Goal: Navigation & Orientation: Find specific page/section

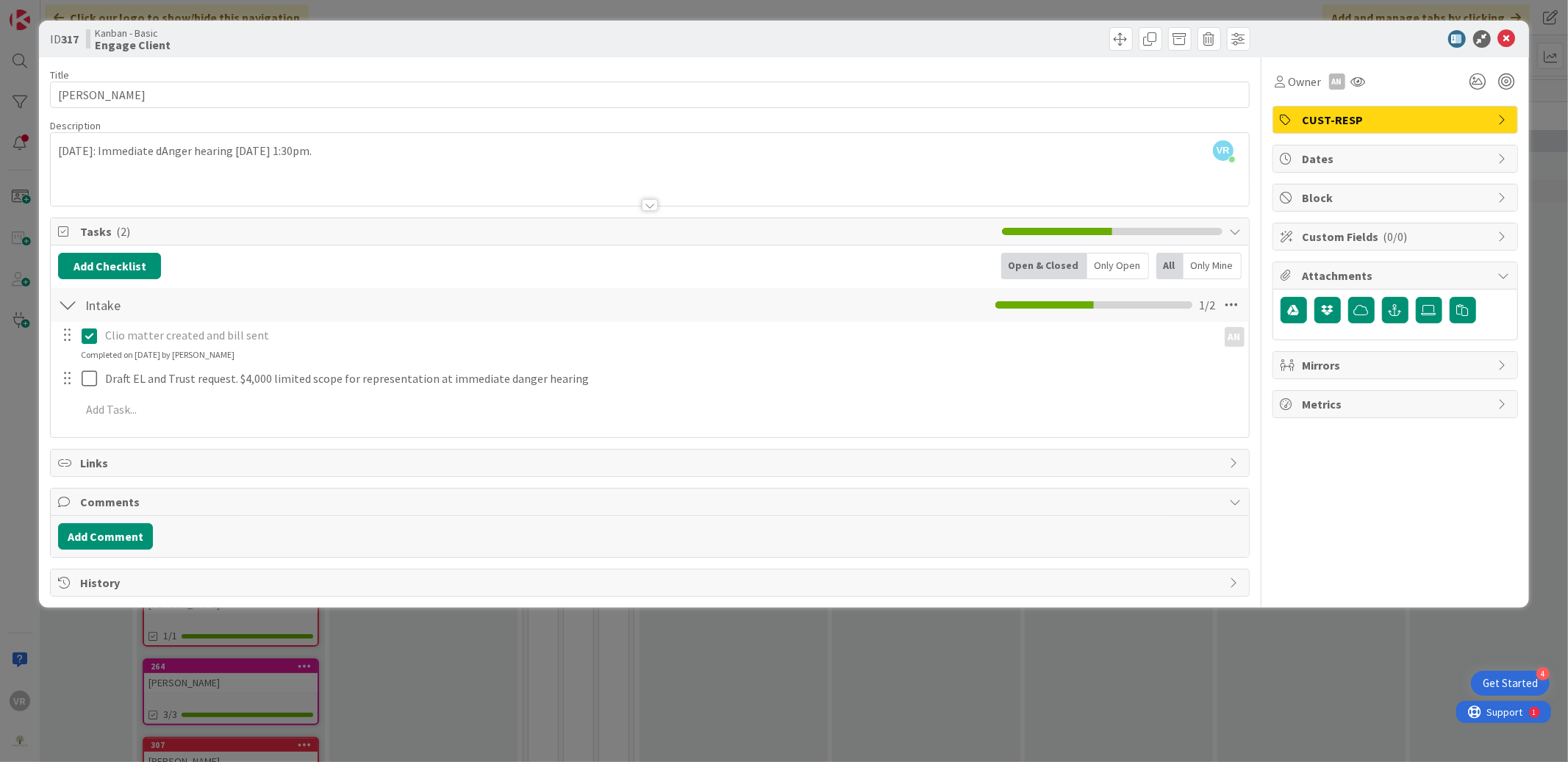
click at [16, 415] on div "ID 317 Kanban - Basic Engage Client Title 16 / 128 [PERSON_NAME] Description VR…" at bounding box center [784, 381] width 1568 height 762
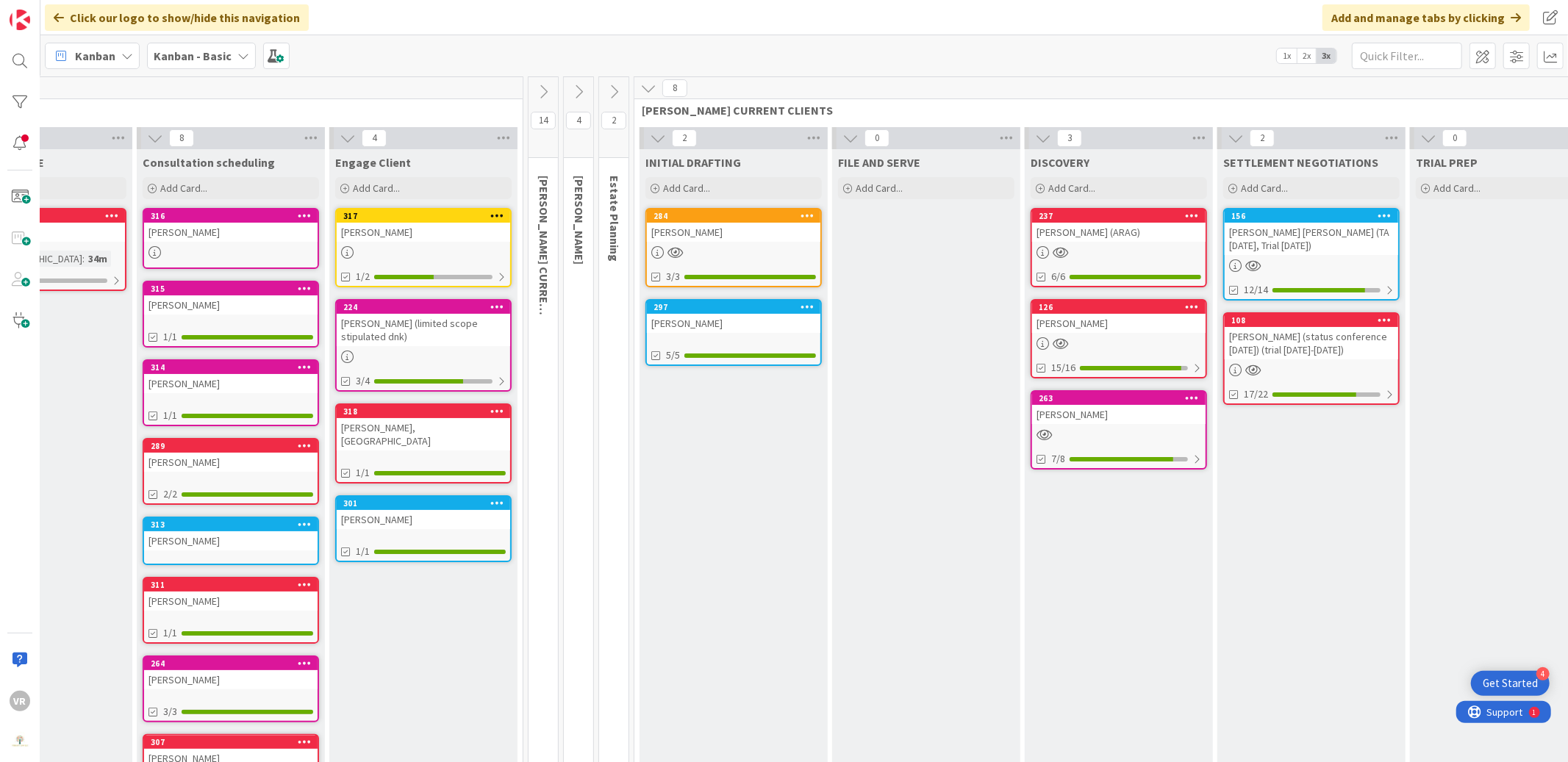
scroll to position [3, 0]
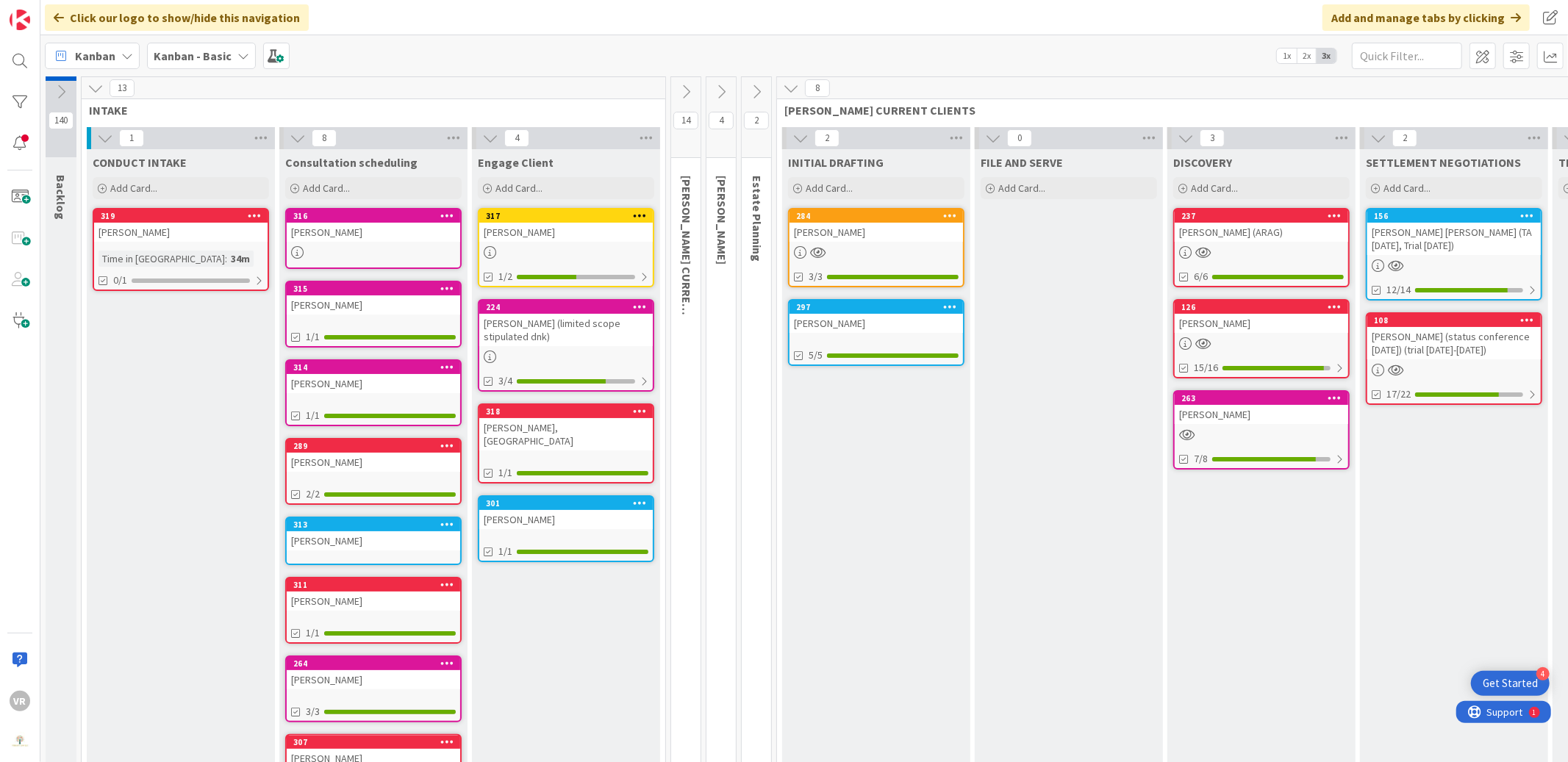
click at [370, 239] on div "[PERSON_NAME]" at bounding box center [373, 232] width 174 height 19
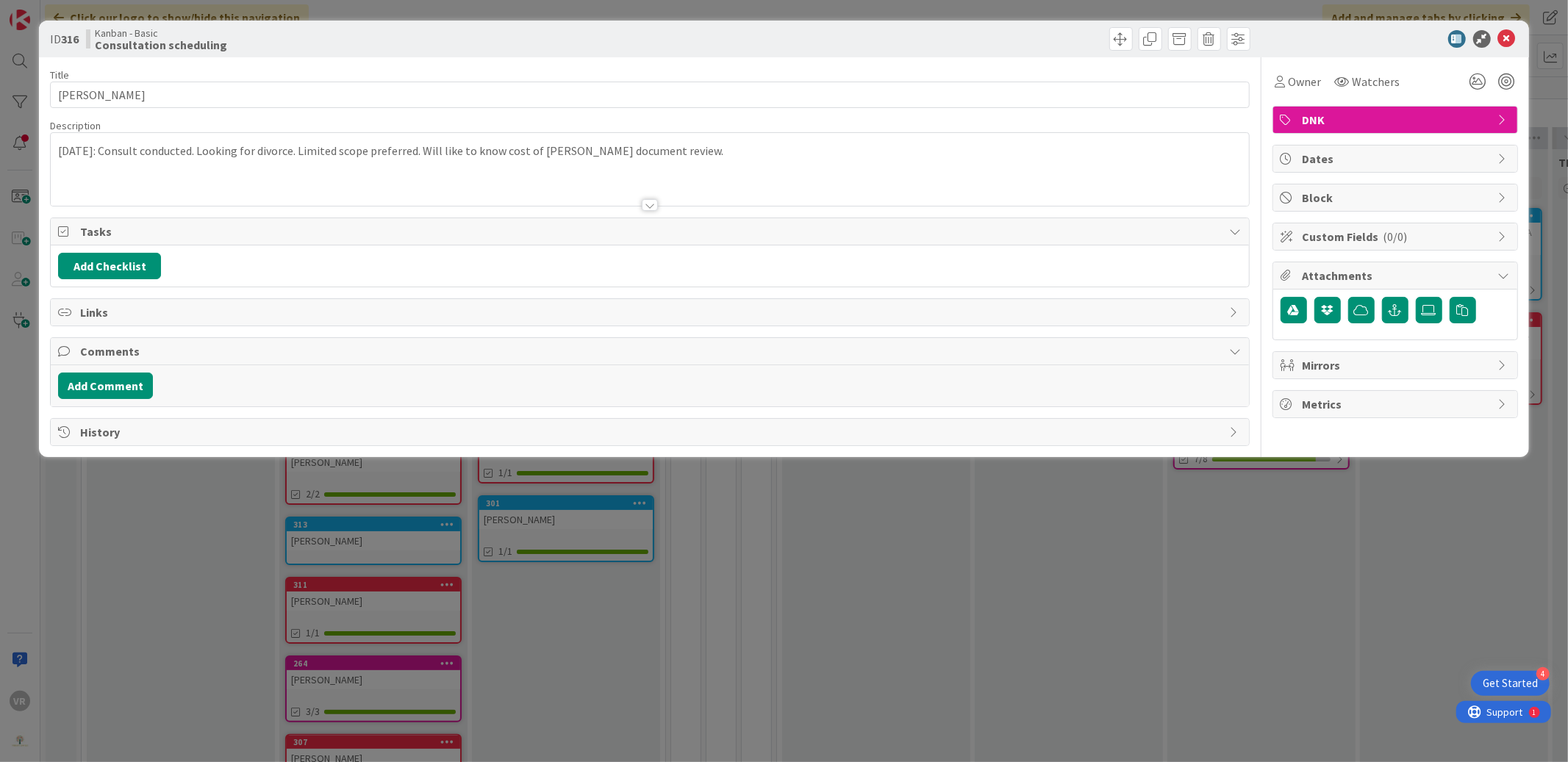
click at [186, 543] on div "ID 316 Kanban - Basic Consultation scheduling Title 12 / 128 [PERSON_NAME] Desc…" at bounding box center [784, 381] width 1568 height 762
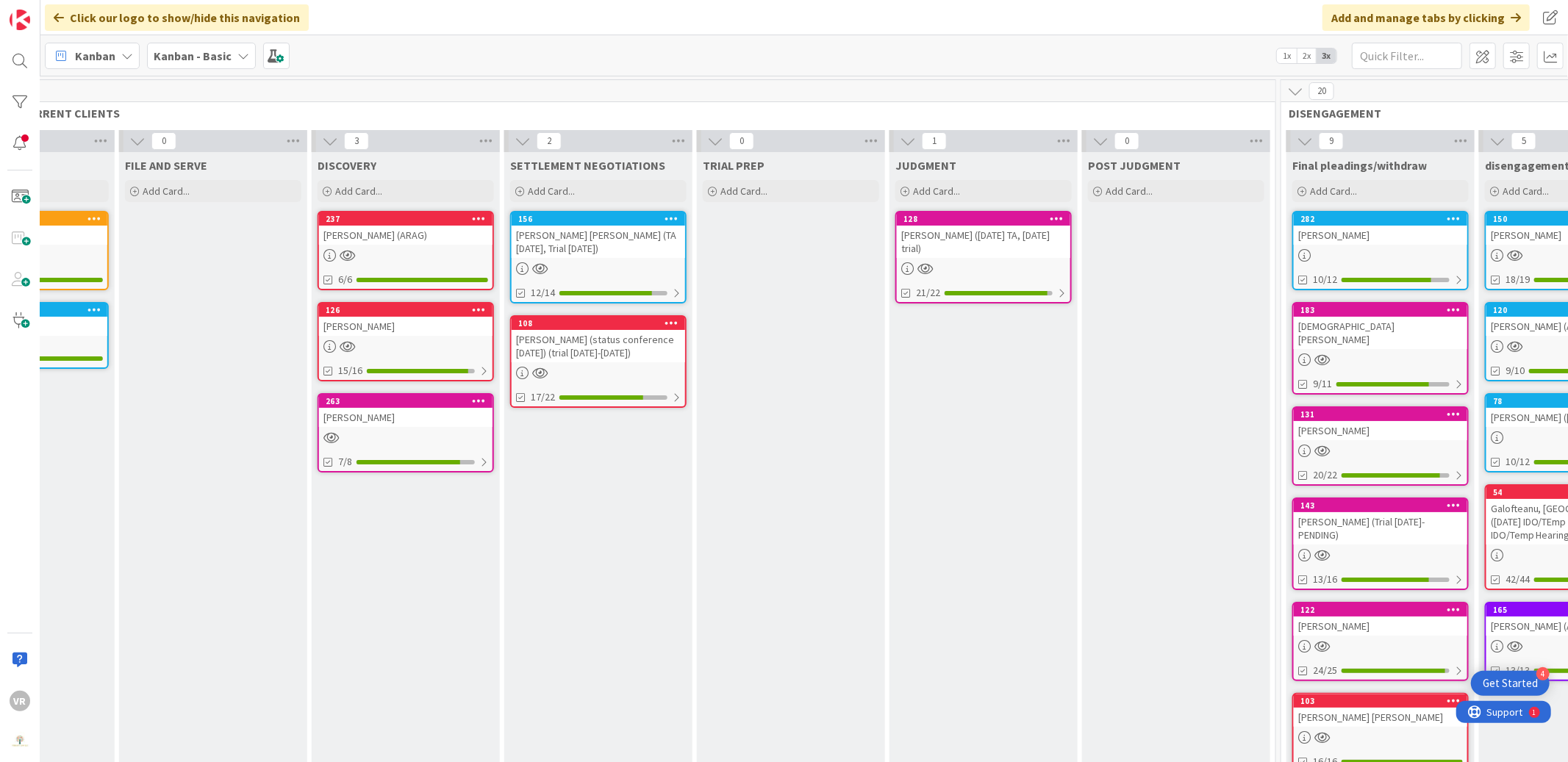
scroll to position [0, 1238]
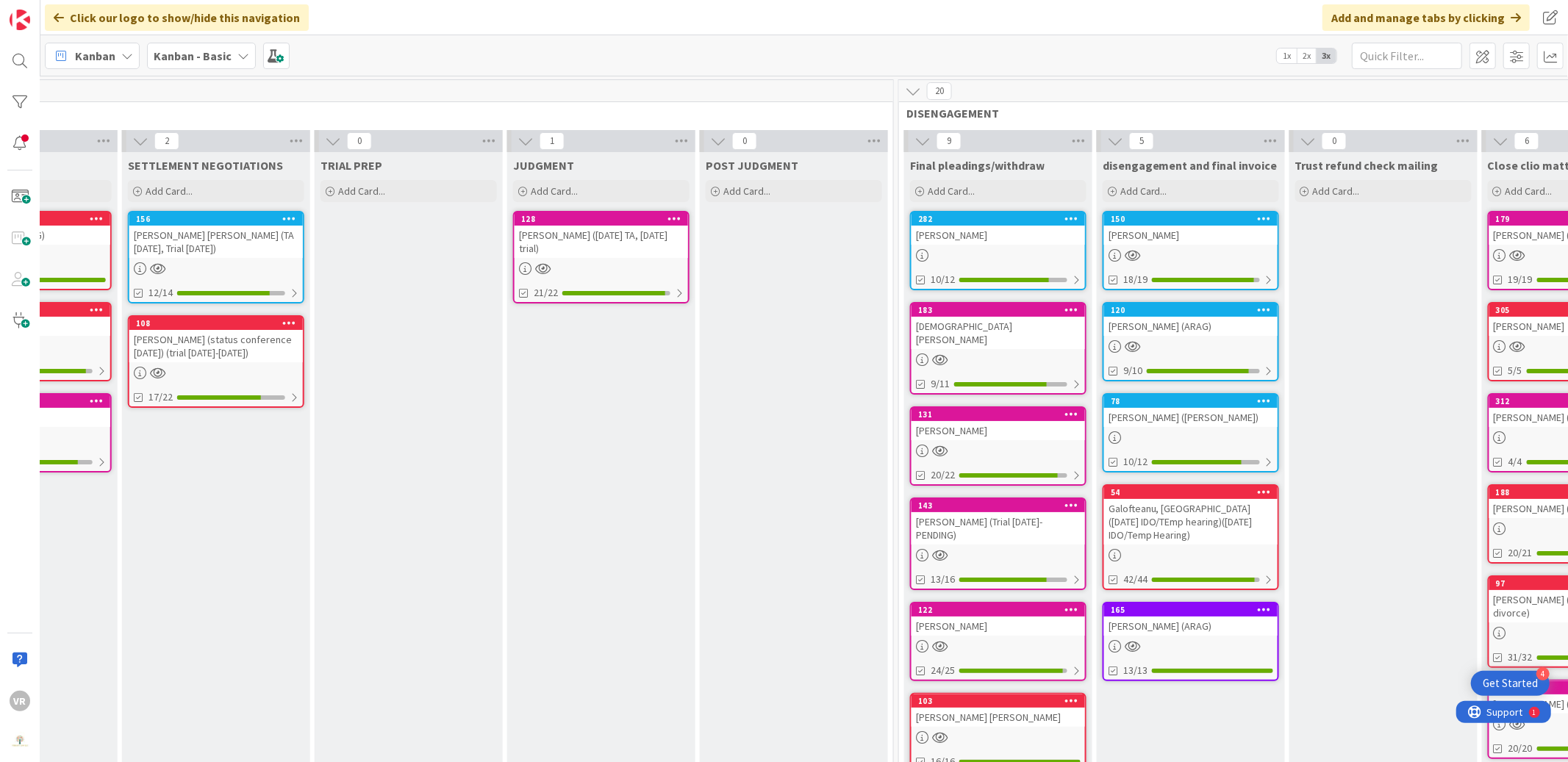
click at [961, 324] on div "[DEMOGRAPHIC_DATA][PERSON_NAME]" at bounding box center [998, 333] width 174 height 33
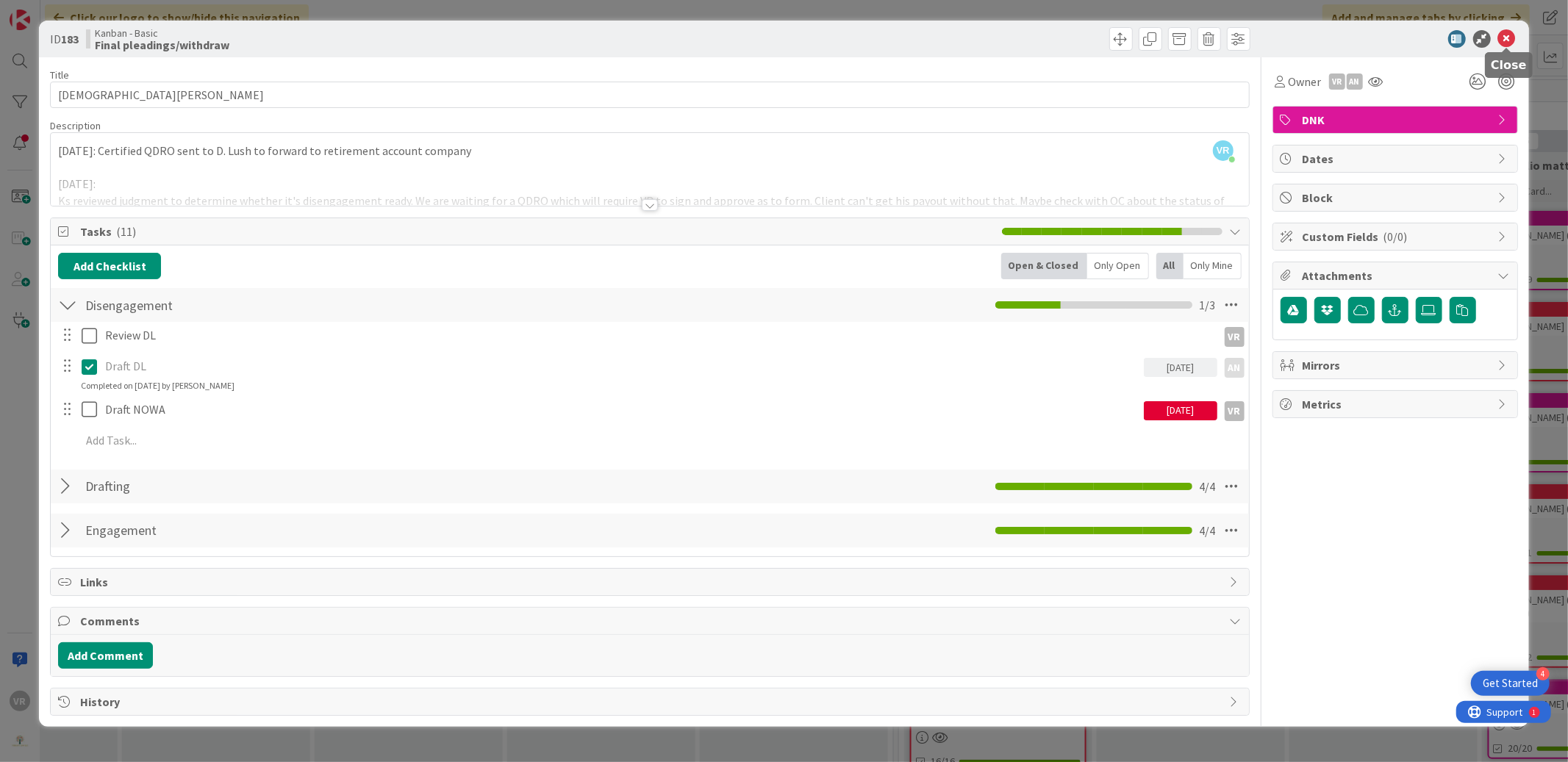
click at [1508, 36] on icon at bounding box center [1506, 39] width 18 height 18
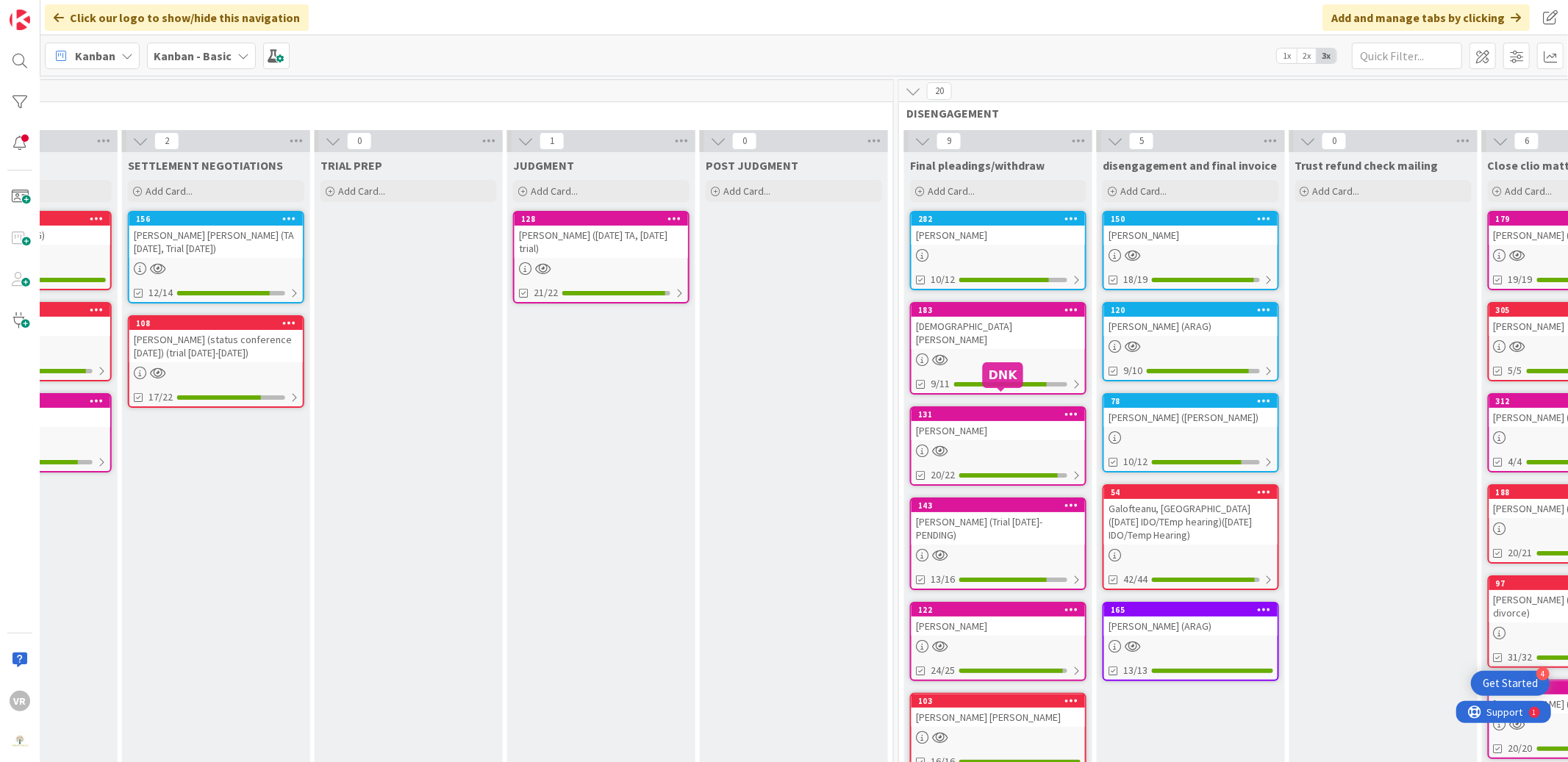
click at [1026, 421] on div "[PERSON_NAME]" at bounding box center [998, 430] width 174 height 19
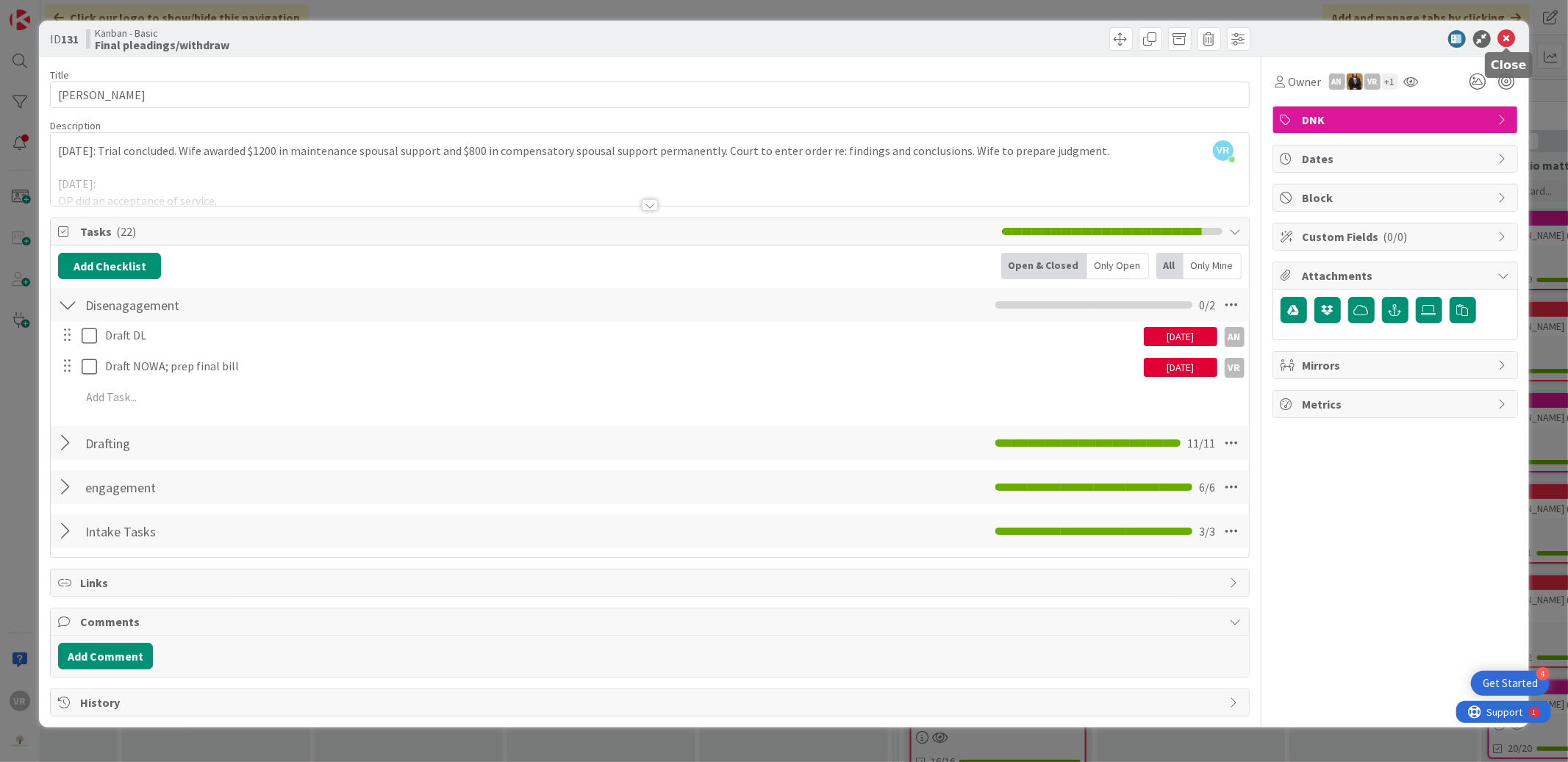
click at [1512, 39] on icon at bounding box center [1506, 39] width 18 height 18
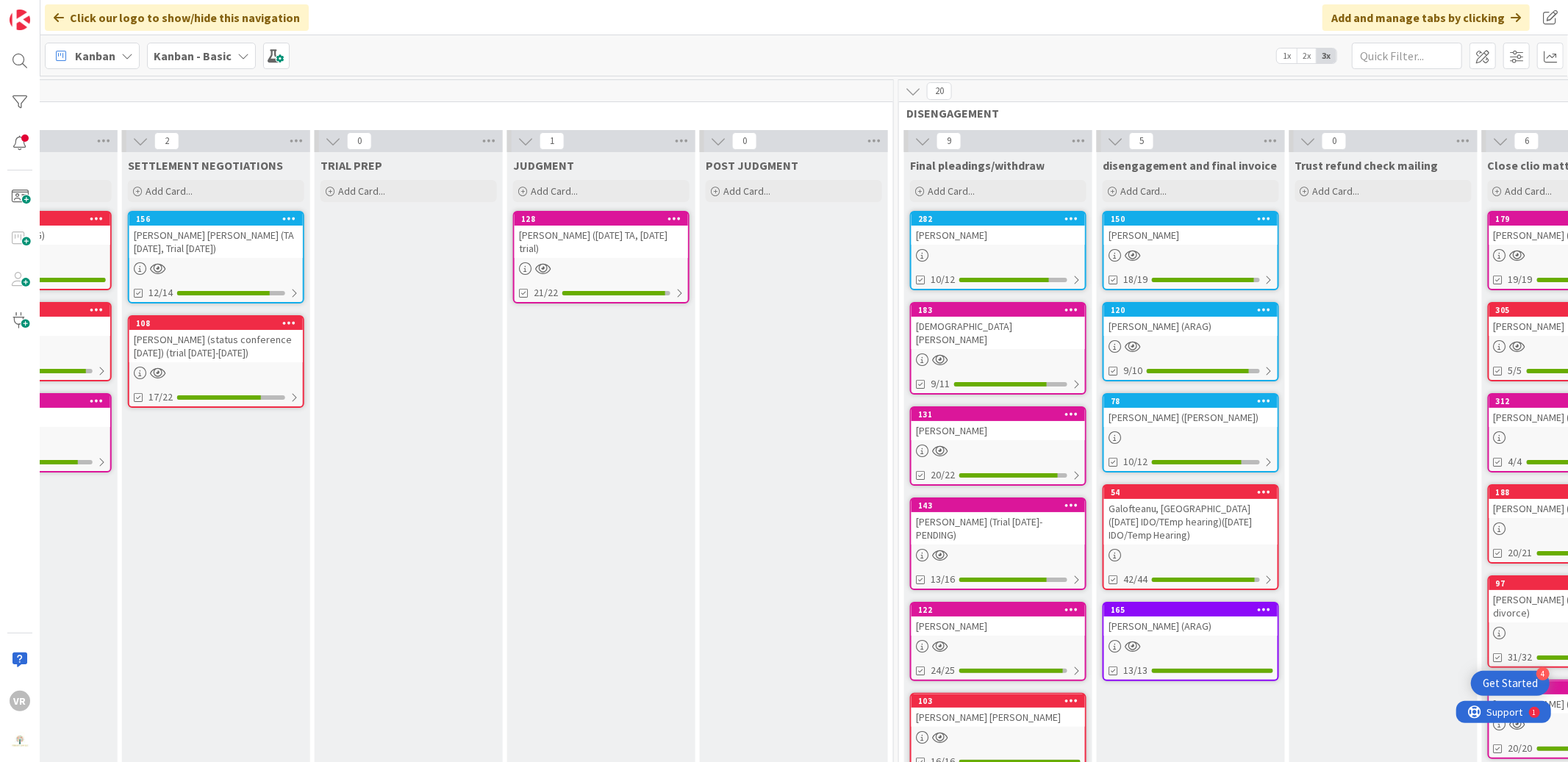
click at [1025, 518] on div "[PERSON_NAME] (Trial [DATE]-PENDING)" at bounding box center [998, 528] width 174 height 33
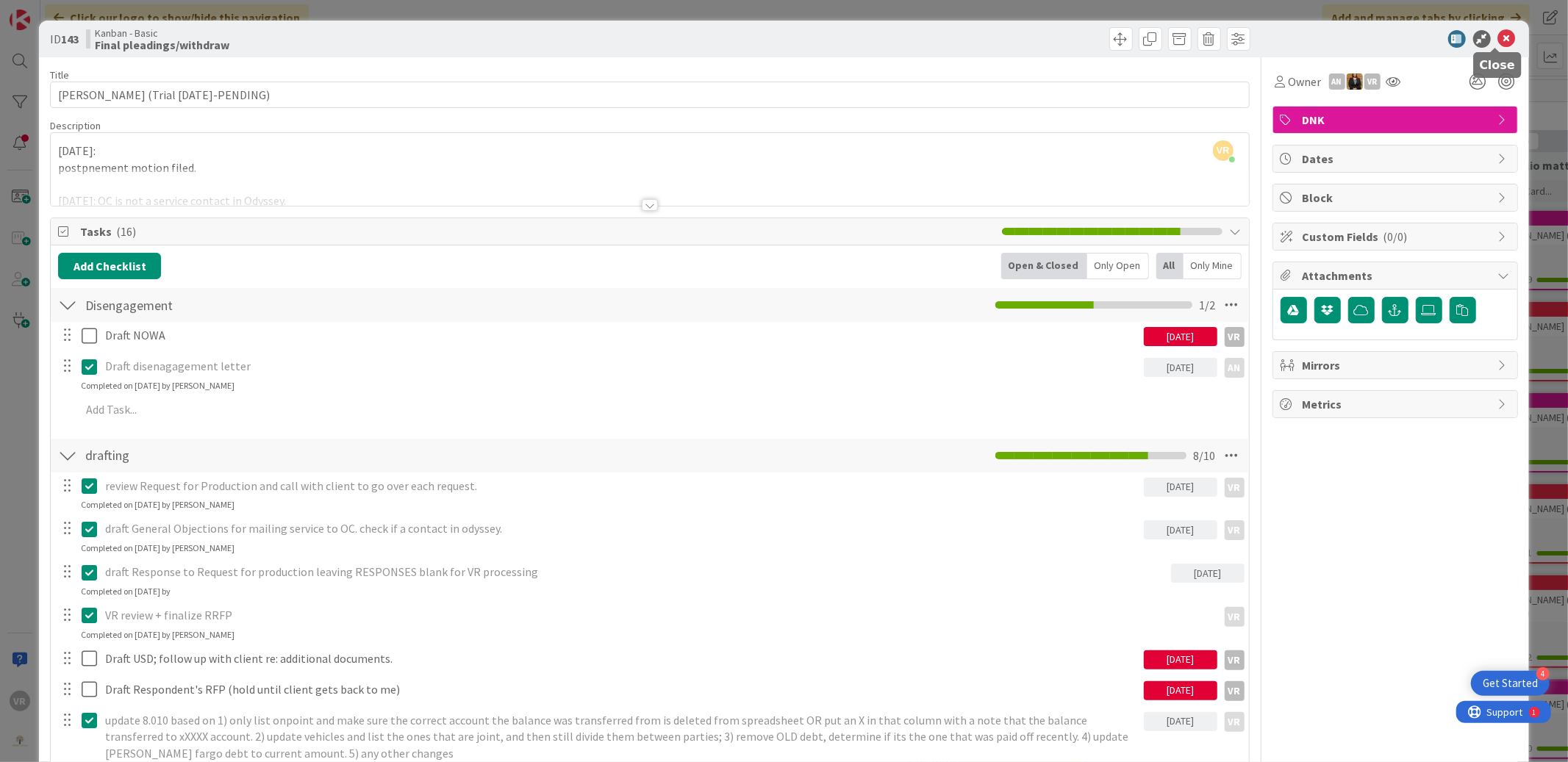
click at [1497, 39] on icon at bounding box center [1506, 39] width 18 height 18
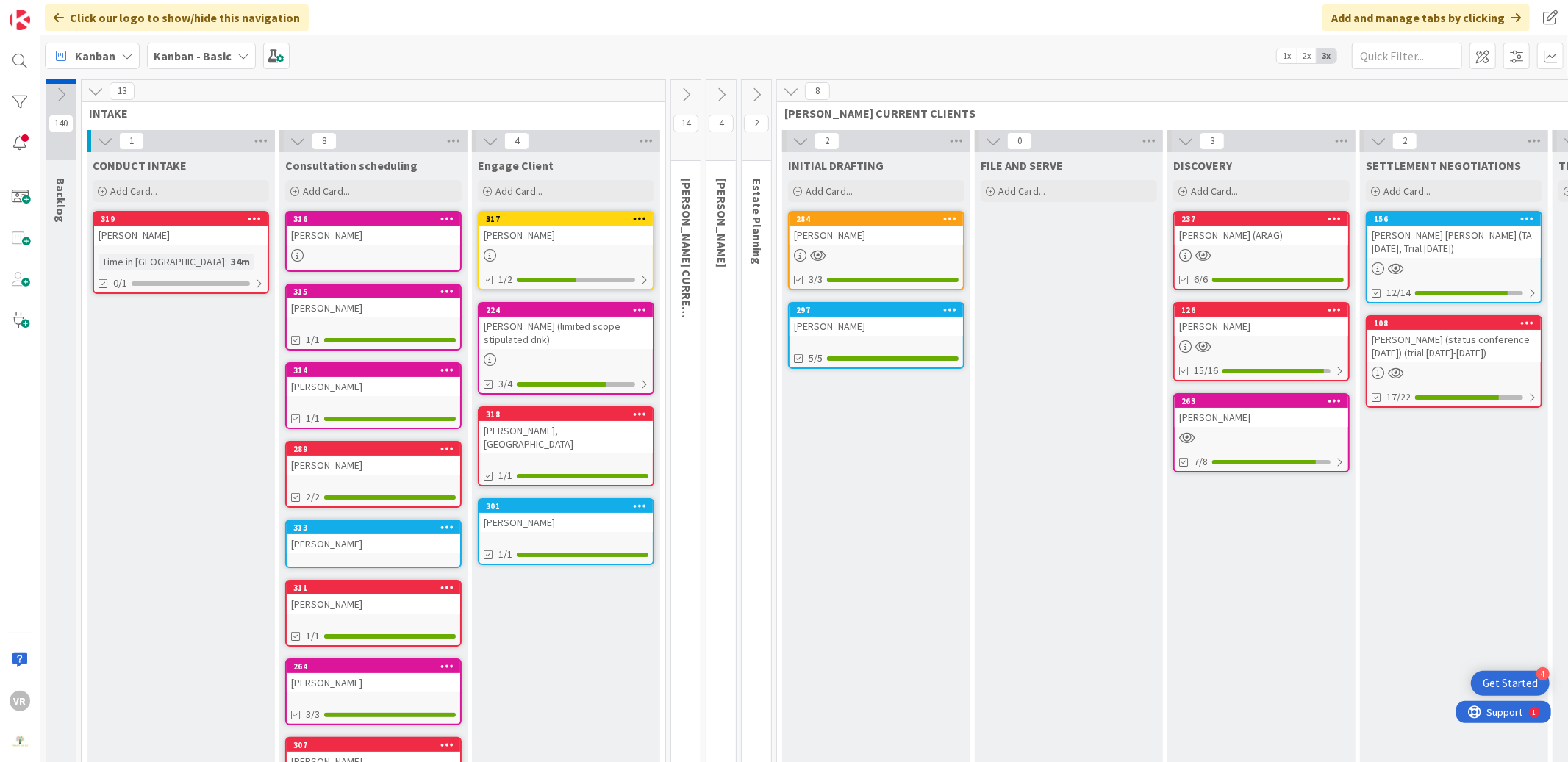
click at [852, 318] on div "[PERSON_NAME]" at bounding box center [876, 326] width 174 height 19
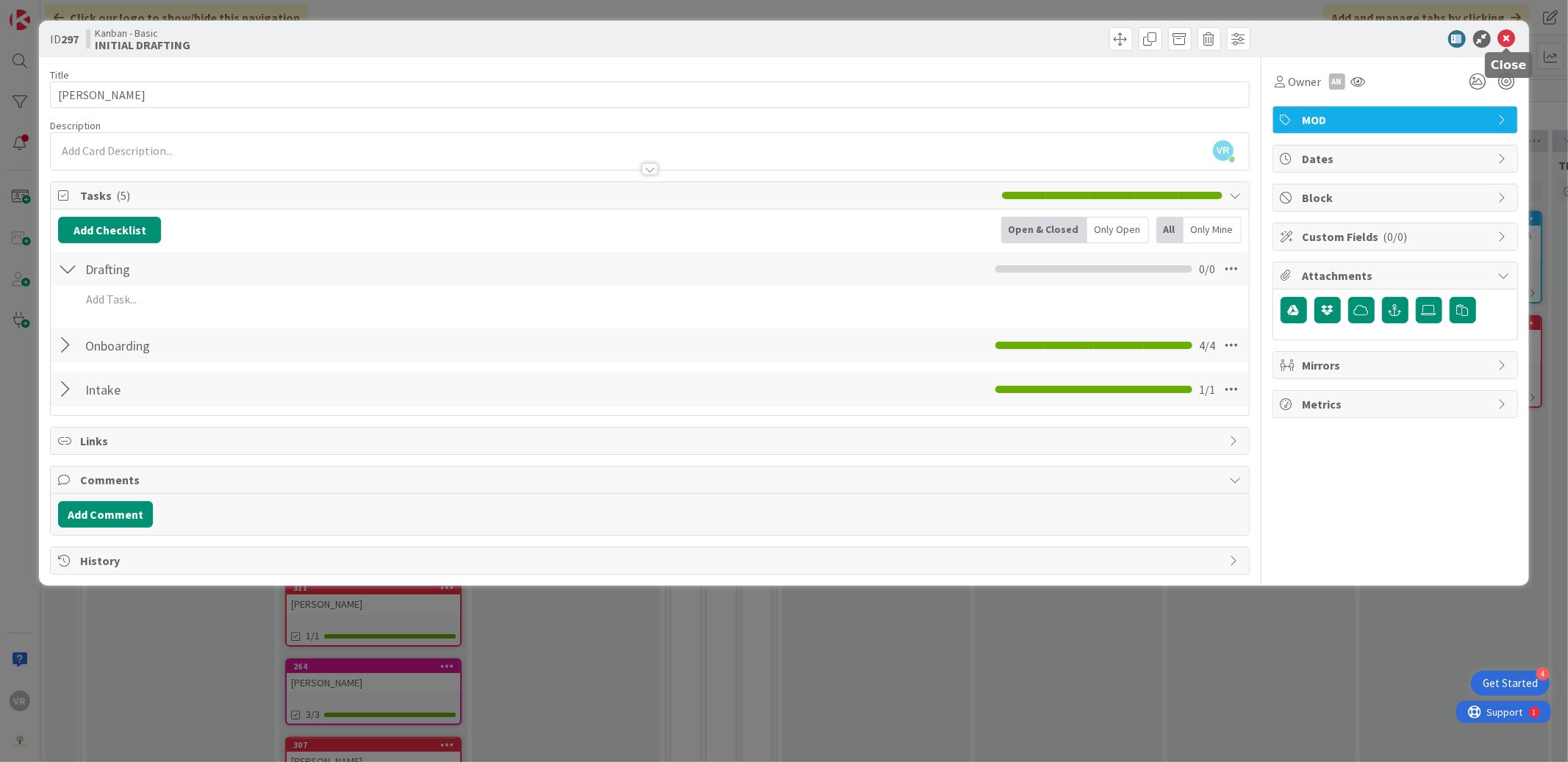
click at [1511, 39] on icon at bounding box center [1506, 39] width 18 height 18
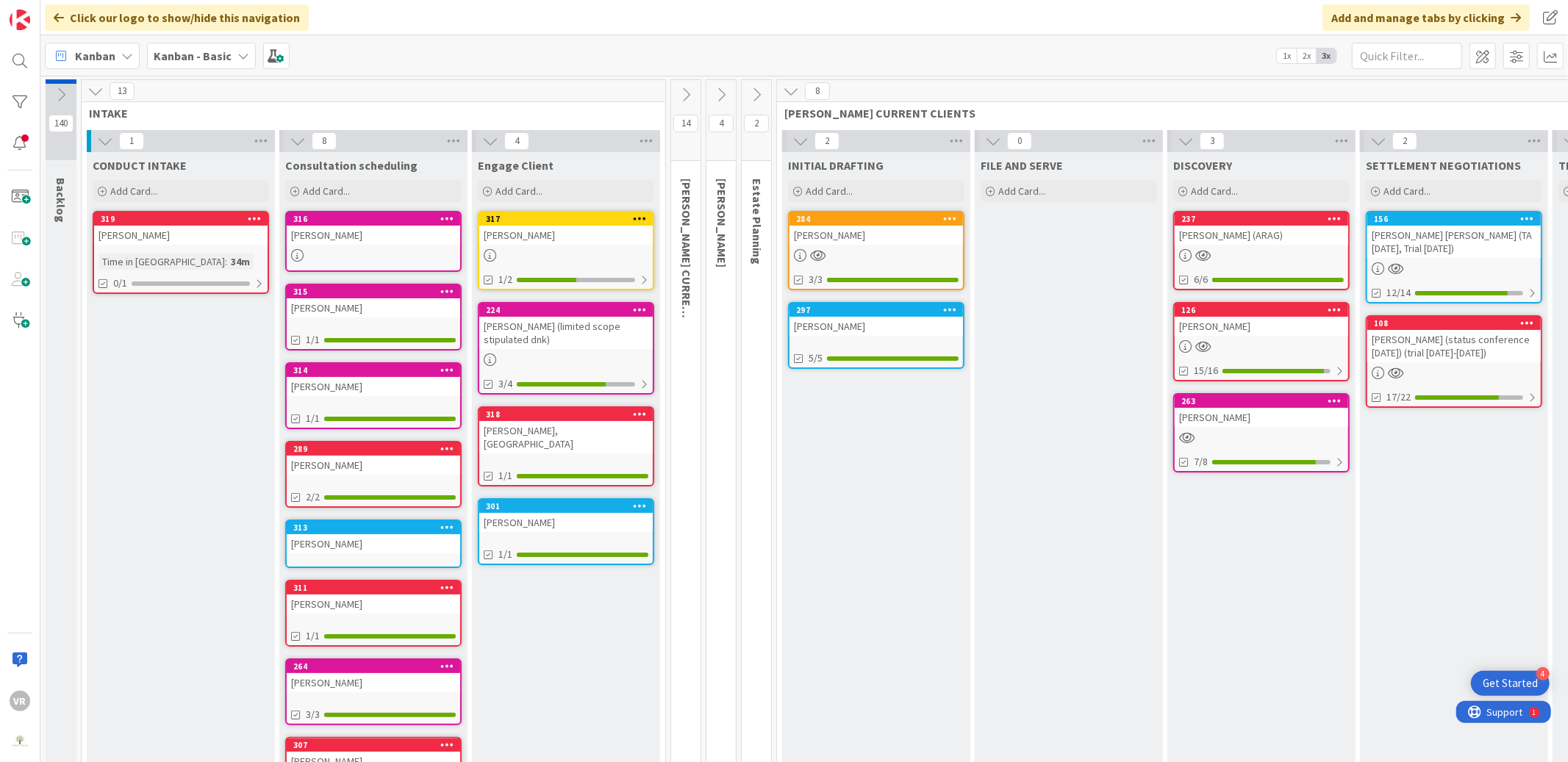
click at [558, 234] on div "[PERSON_NAME]" at bounding box center [566, 235] width 174 height 19
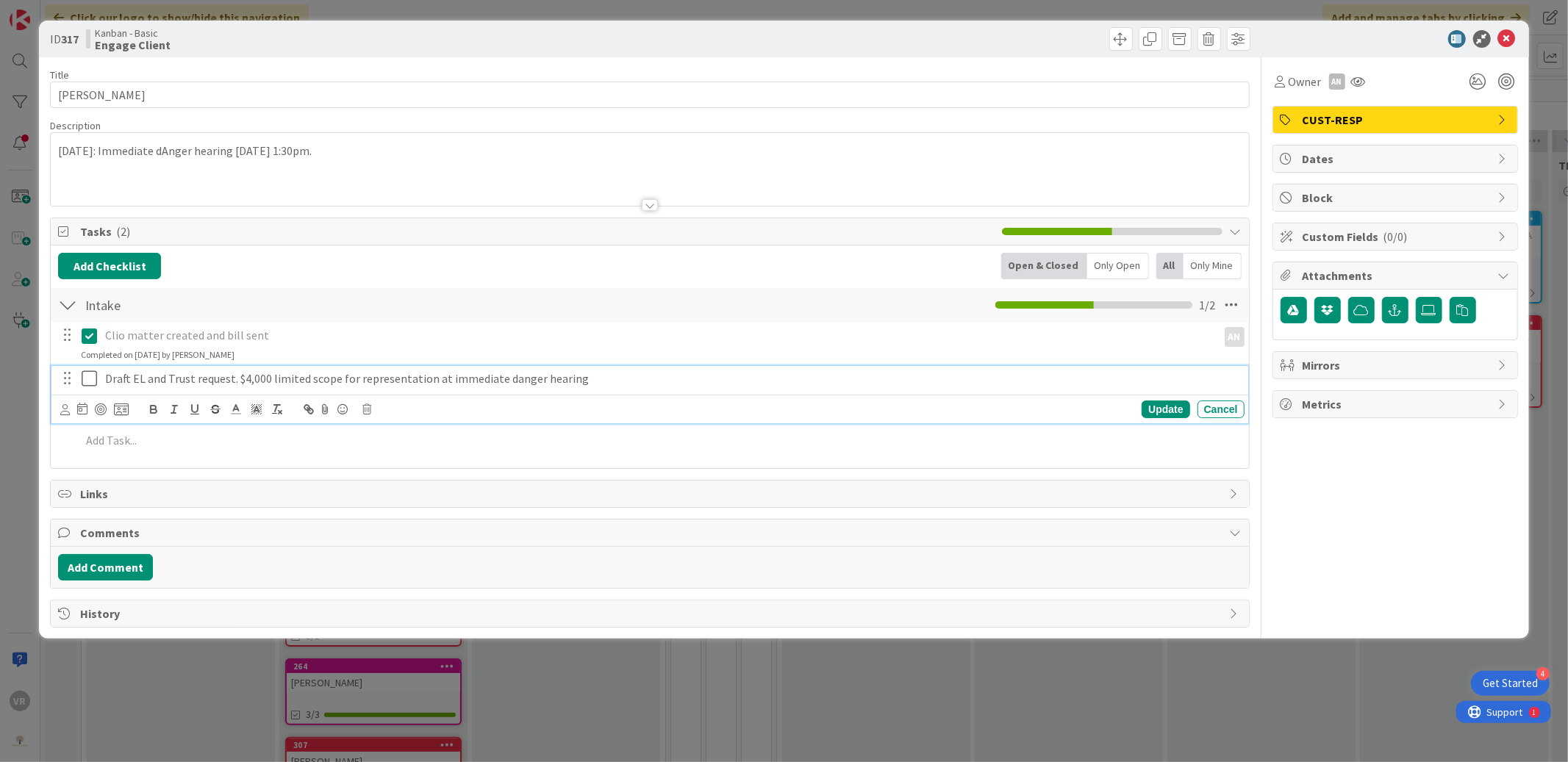
click at [348, 378] on p "Draft EL and Trust request. $4,000 limited scope for representation at immediat…" at bounding box center [671, 379] width 1133 height 17
click at [253, 380] on p "Draft EL and Trust request. $4,000 limited scope for representation at immediat…" at bounding box center [671, 379] width 1133 height 17
click at [27, 419] on div "ID 317 Kanban - Basic Engage Client Title 16 / 128 [PERSON_NAME] Description VR…" at bounding box center [784, 381] width 1568 height 762
